Goal: Task Accomplishment & Management: Manage account settings

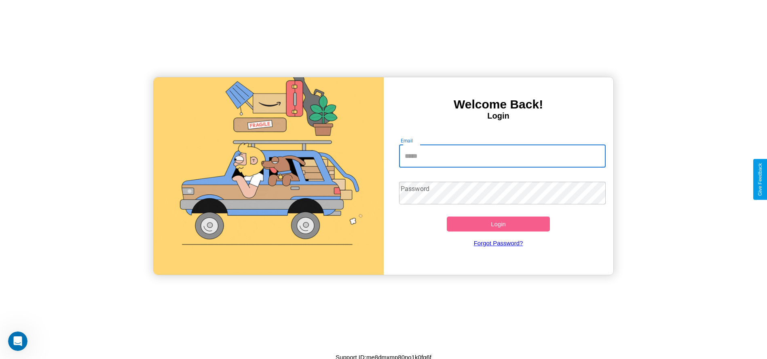
click at [502, 156] on input "Email" at bounding box center [502, 156] width 207 height 23
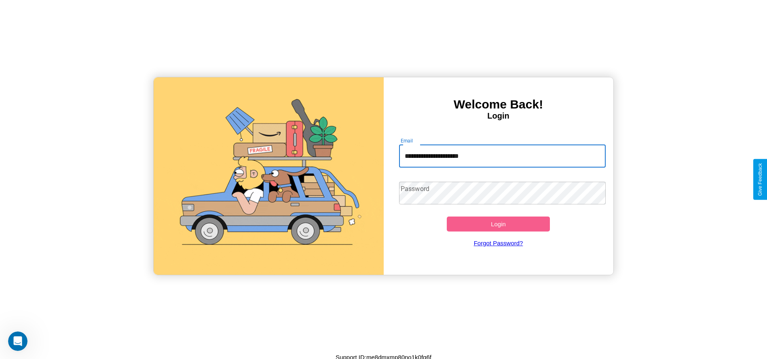
type input "**********"
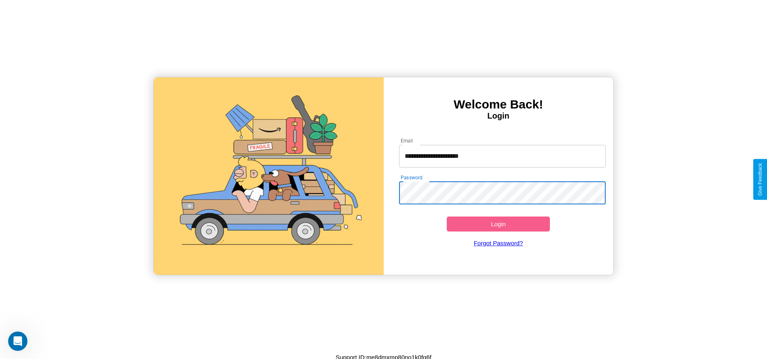
click at [498, 224] on button "Login" at bounding box center [498, 223] width 103 height 15
